Goal: Transaction & Acquisition: Purchase product/service

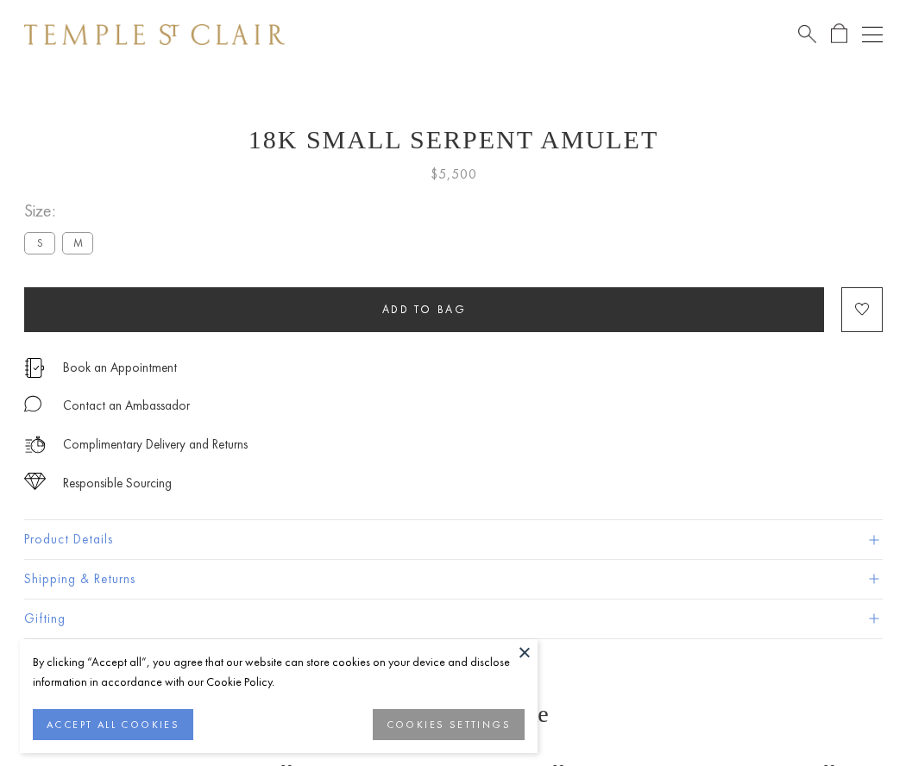
scroll to position [22, 0]
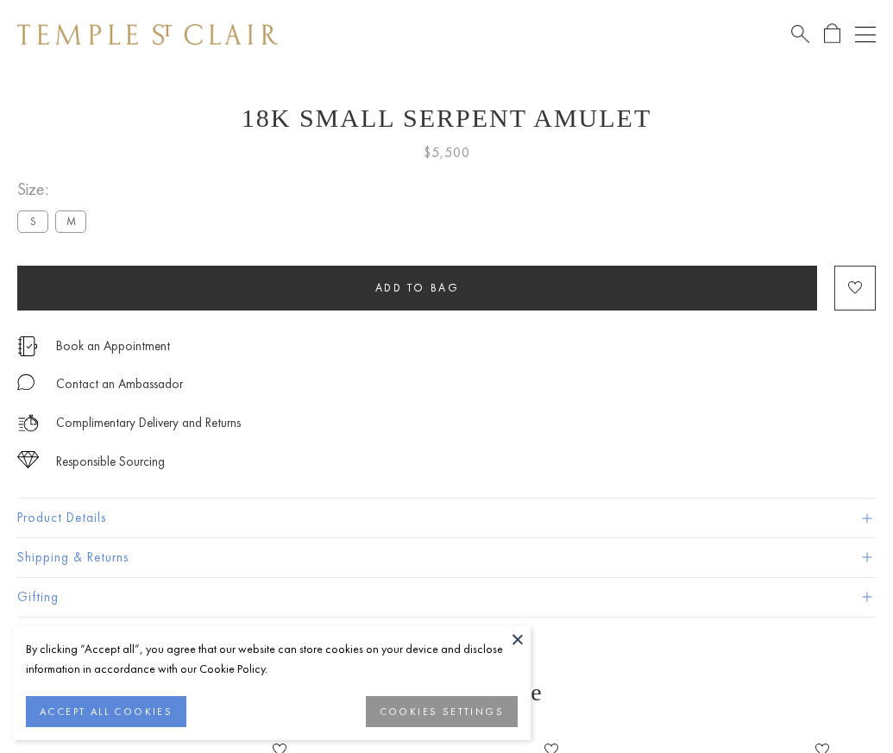
click at [417, 287] on span "Add to bag" at bounding box center [417, 287] width 85 height 15
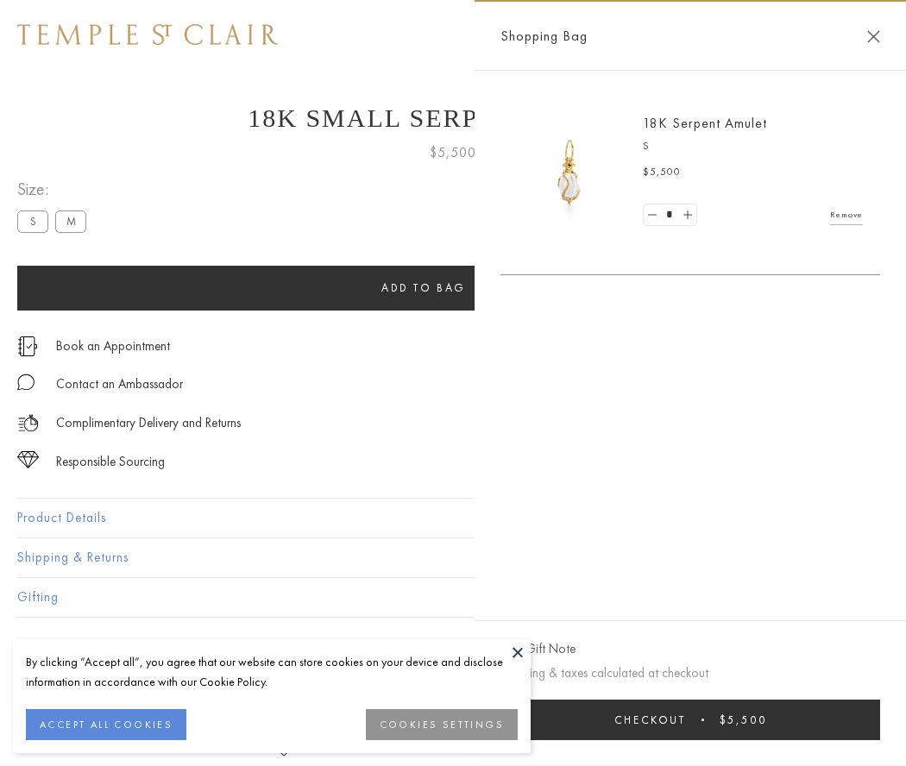
click at [721, 720] on button "Checkout $5,500" at bounding box center [691, 720] width 380 height 41
